Goal: Download file/media

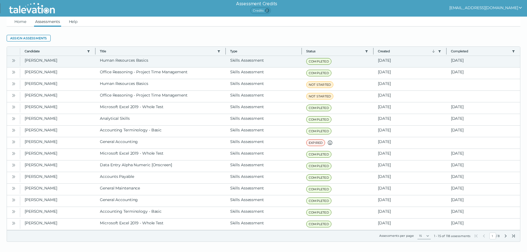
click at [11, 61] on button "Open" at bounding box center [13, 60] width 7 height 7
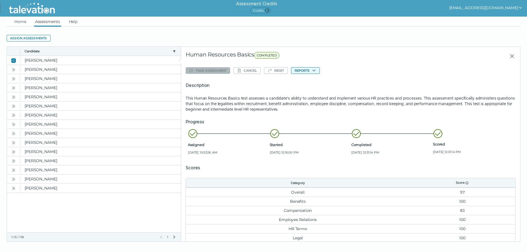
click at [314, 73] on button "Reports" at bounding box center [305, 70] width 29 height 7
click at [311, 83] on button "Human Resources Basics" at bounding box center [319, 81] width 54 height 7
click at [14, 70] on icon "Open" at bounding box center [13, 70] width 4 height 4
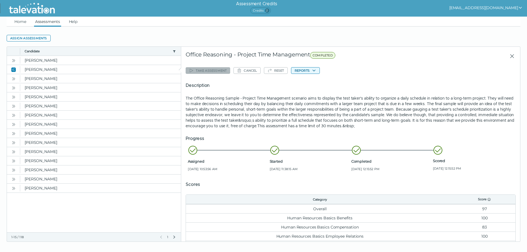
click at [308, 73] on button "Reports" at bounding box center [305, 70] width 29 height 7
click at [321, 85] on clr-dropdown-menu "Office Reasoning Sample - Project Time Management" at bounding box center [341, 81] width 100 height 14
click at [321, 81] on button "Office Reasoning Sample - Project Time Management" at bounding box center [341, 81] width 99 height 7
click at [47, 19] on link "Assessments" at bounding box center [47, 22] width 27 height 10
click at [20, 22] on link "Home" at bounding box center [20, 22] width 14 height 10
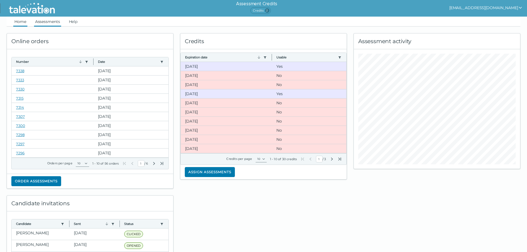
click at [50, 20] on link "Assessments" at bounding box center [47, 22] width 27 height 10
